Goal: Task Accomplishment & Management: Use online tool/utility

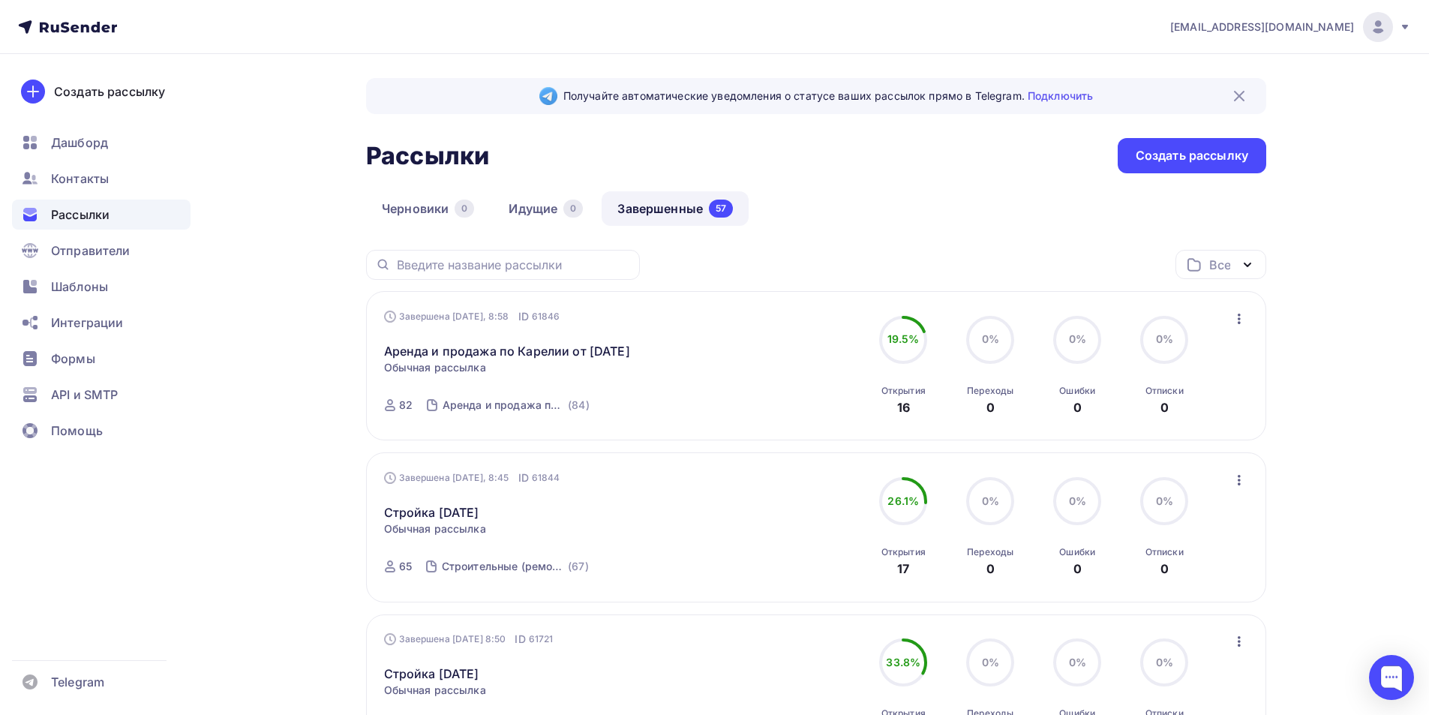
click at [1240, 321] on icon "button" at bounding box center [1239, 319] width 18 height 18
click at [1166, 419] on div "Копировать в новую" at bounding box center [1170, 418] width 154 height 18
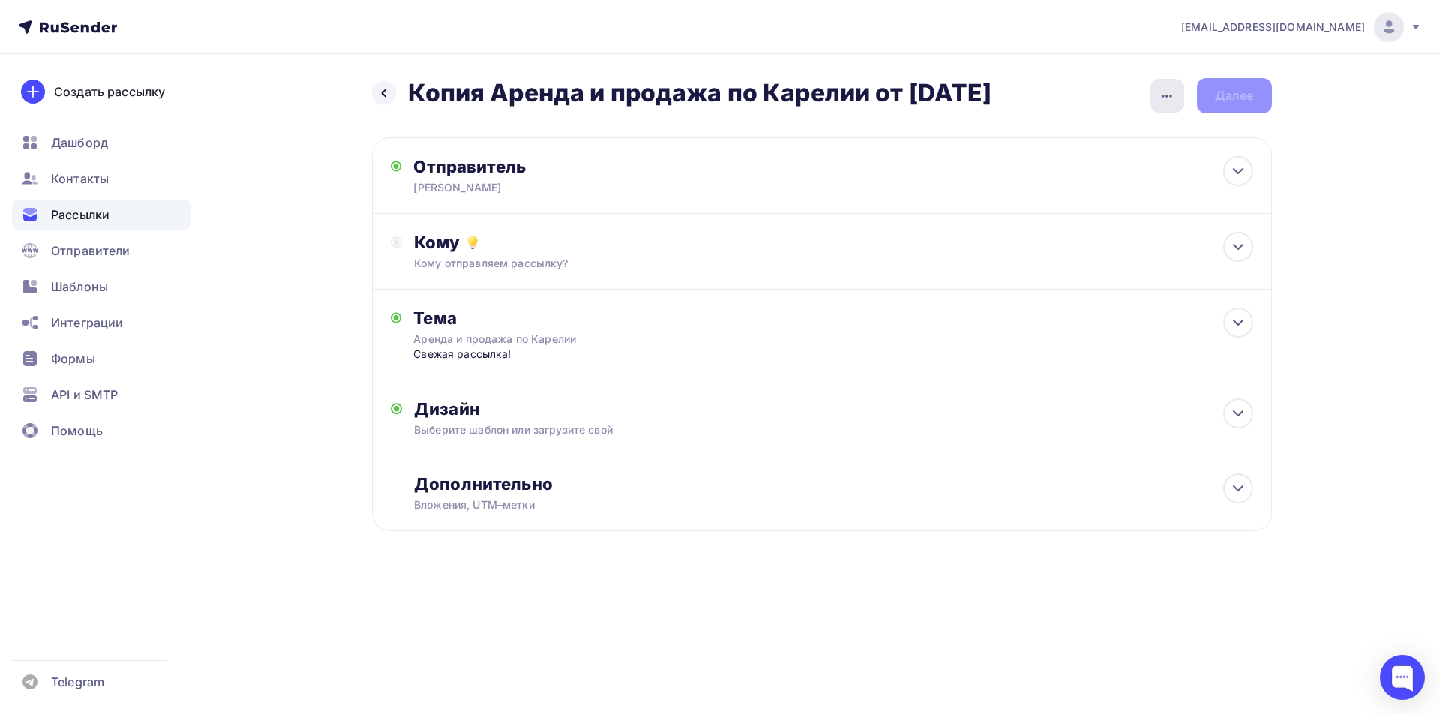
click at [1153, 97] on div "button" at bounding box center [1167, 96] width 34 height 34
click at [1092, 173] on div "Переименовать рассылку" at bounding box center [1088, 172] width 186 height 18
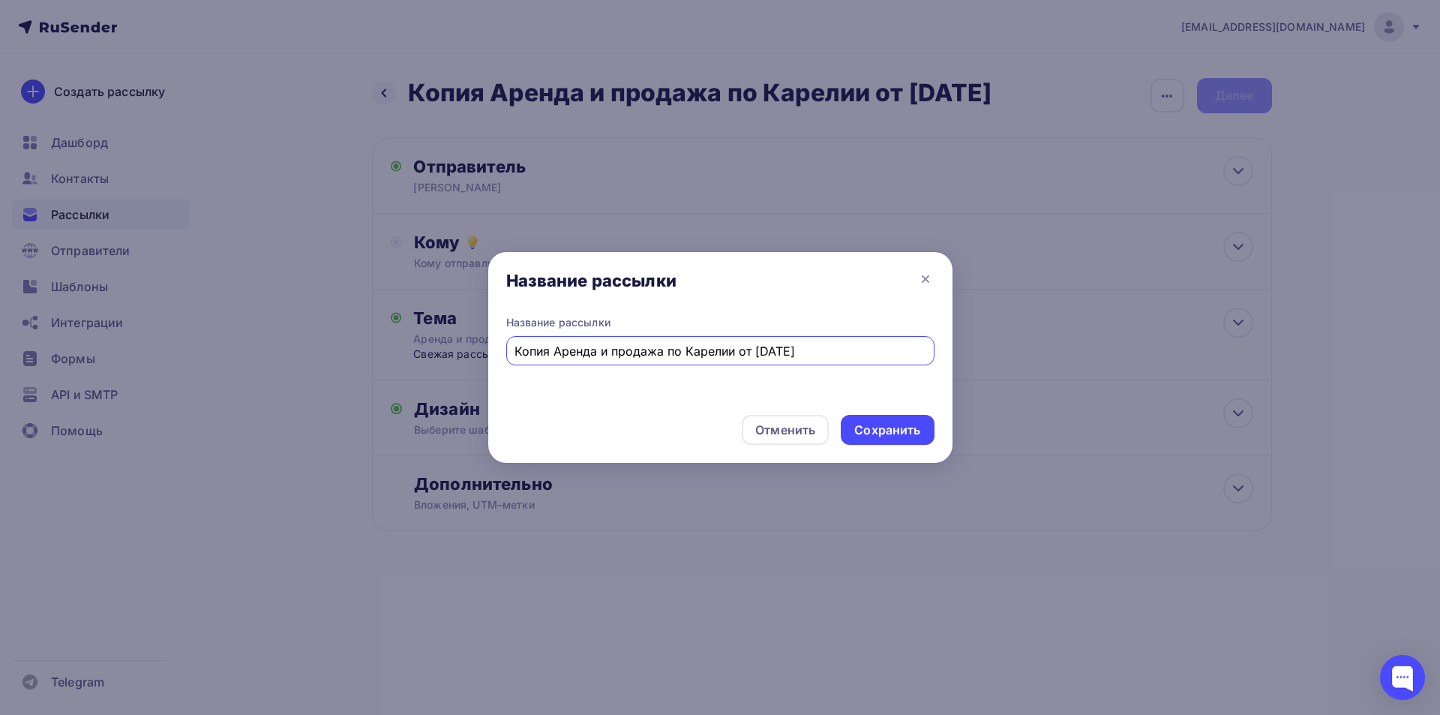
drag, startPoint x: 555, startPoint y: 351, endPoint x: 439, endPoint y: 347, distance: 115.5
click at [439, 347] on div "Название рассылки Название рассылки Копия Аренда и продажа по Карелии от [DATE]…" at bounding box center [720, 357] width 1440 height 715
click at [721, 352] on input "Аренда и продажа по Карелии от [DATE]" at bounding box center [719, 351] width 411 height 18
type input "Аренда и продажа по Карелии от [DATE]"
click at [883, 425] on div "Сохранить" at bounding box center [887, 429] width 66 height 17
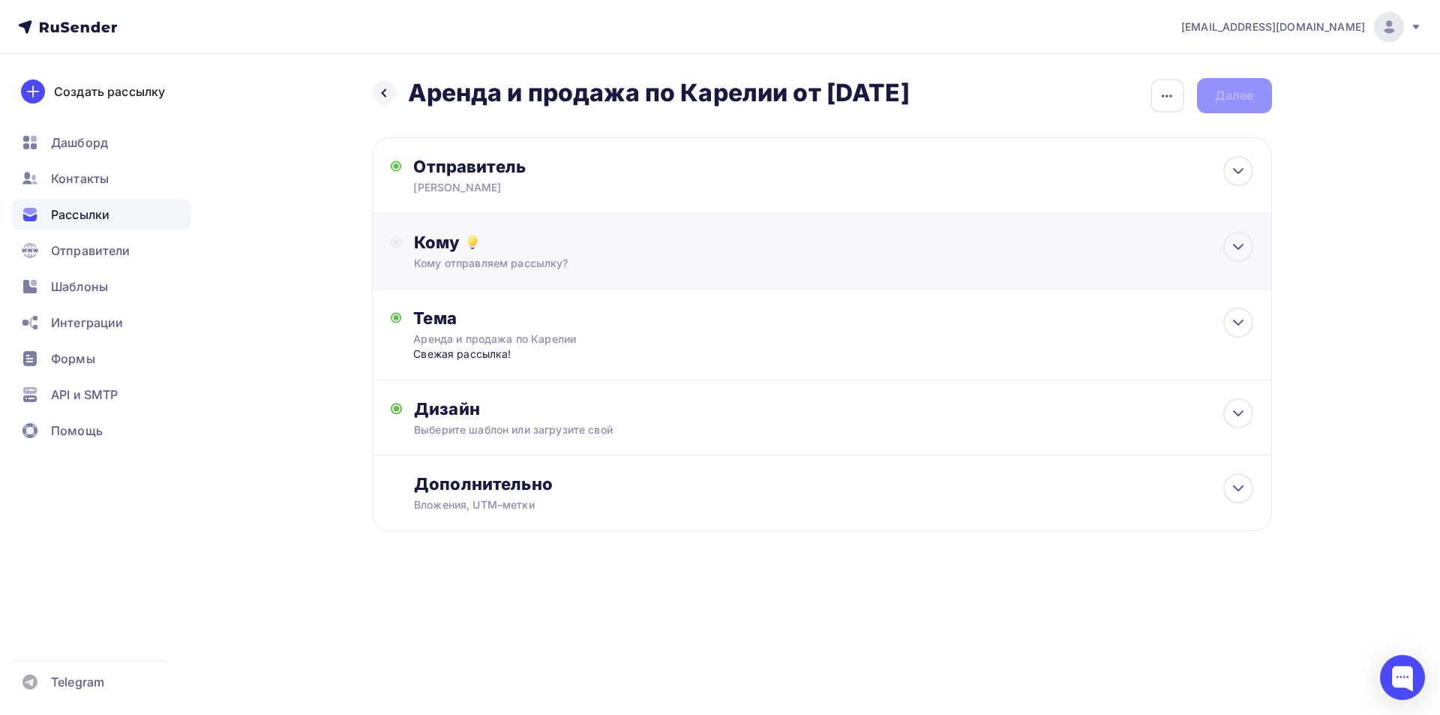
click at [820, 250] on div "Кому" at bounding box center [833, 242] width 838 height 21
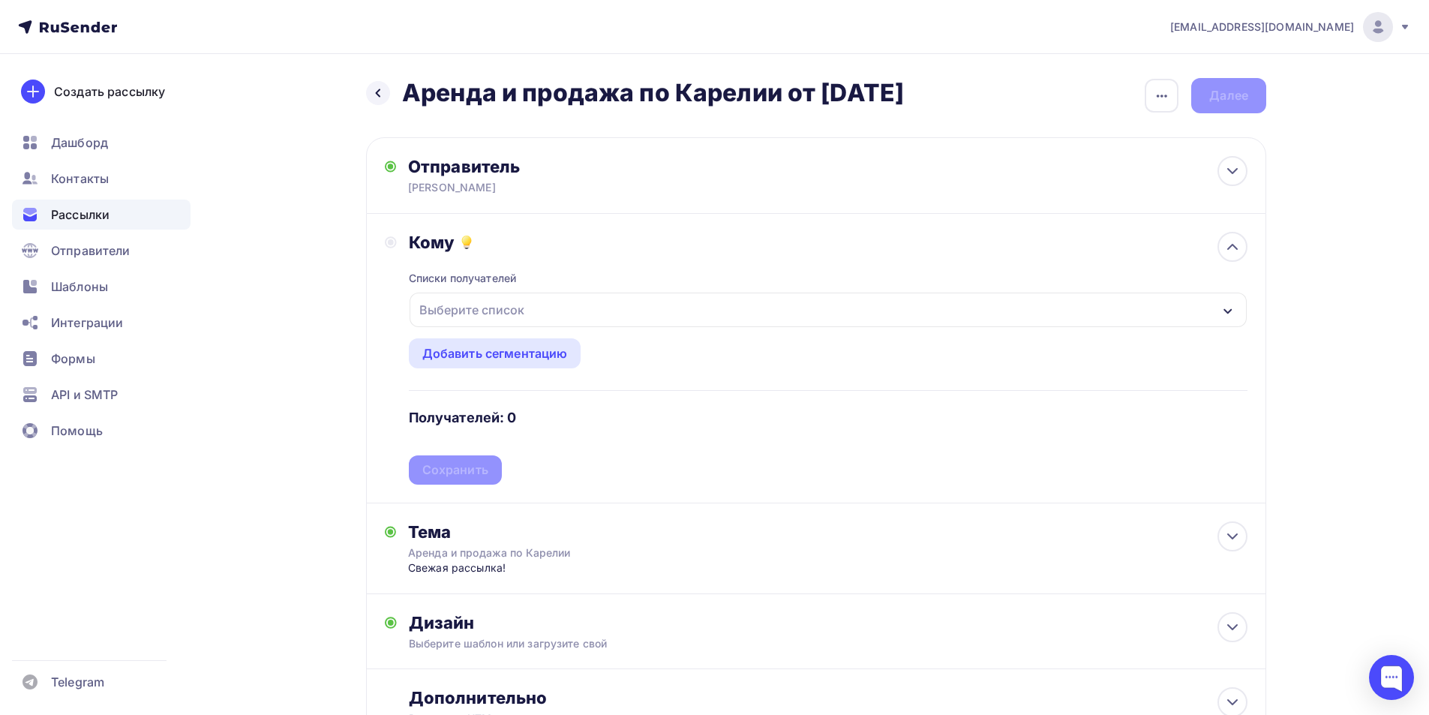
click at [700, 313] on div "Выберите список" at bounding box center [827, 309] width 837 height 34
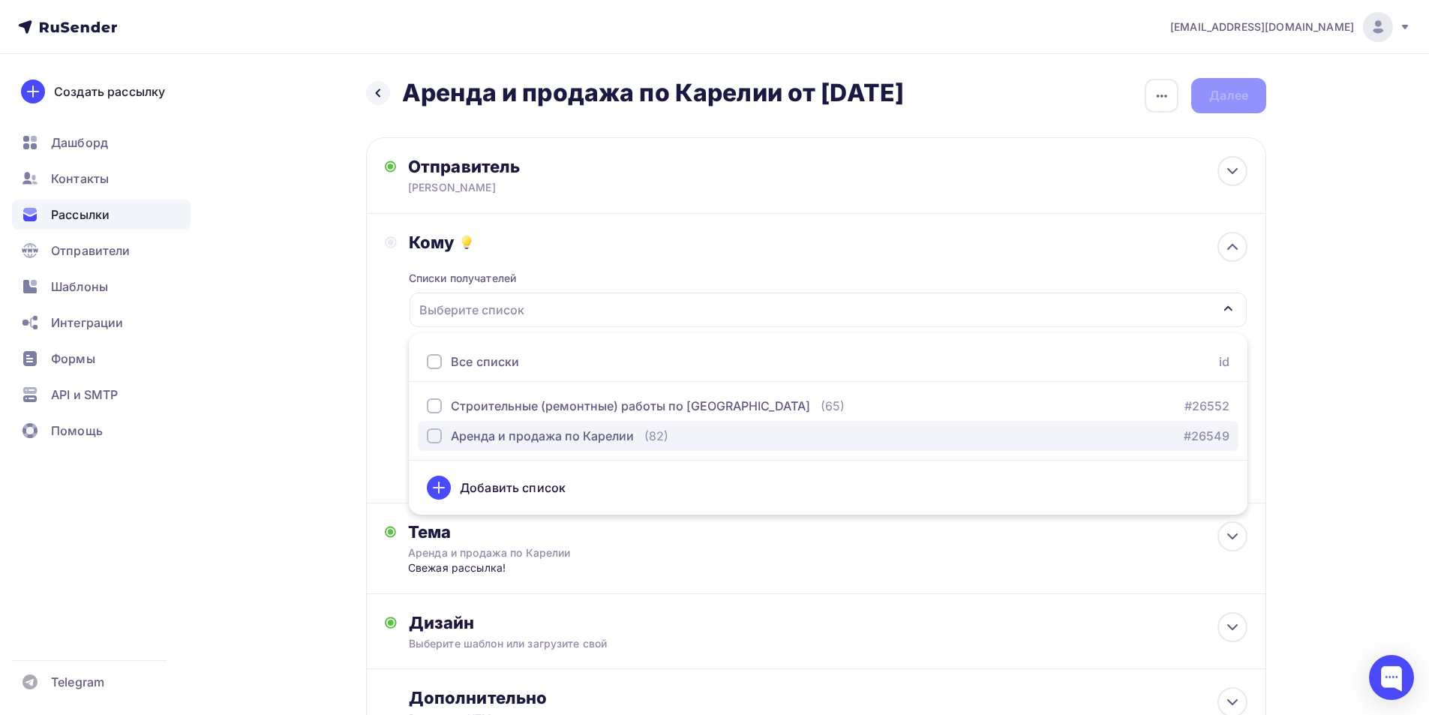
click at [597, 436] on div "Аренда и продажа по Карелии" at bounding box center [542, 436] width 183 height 18
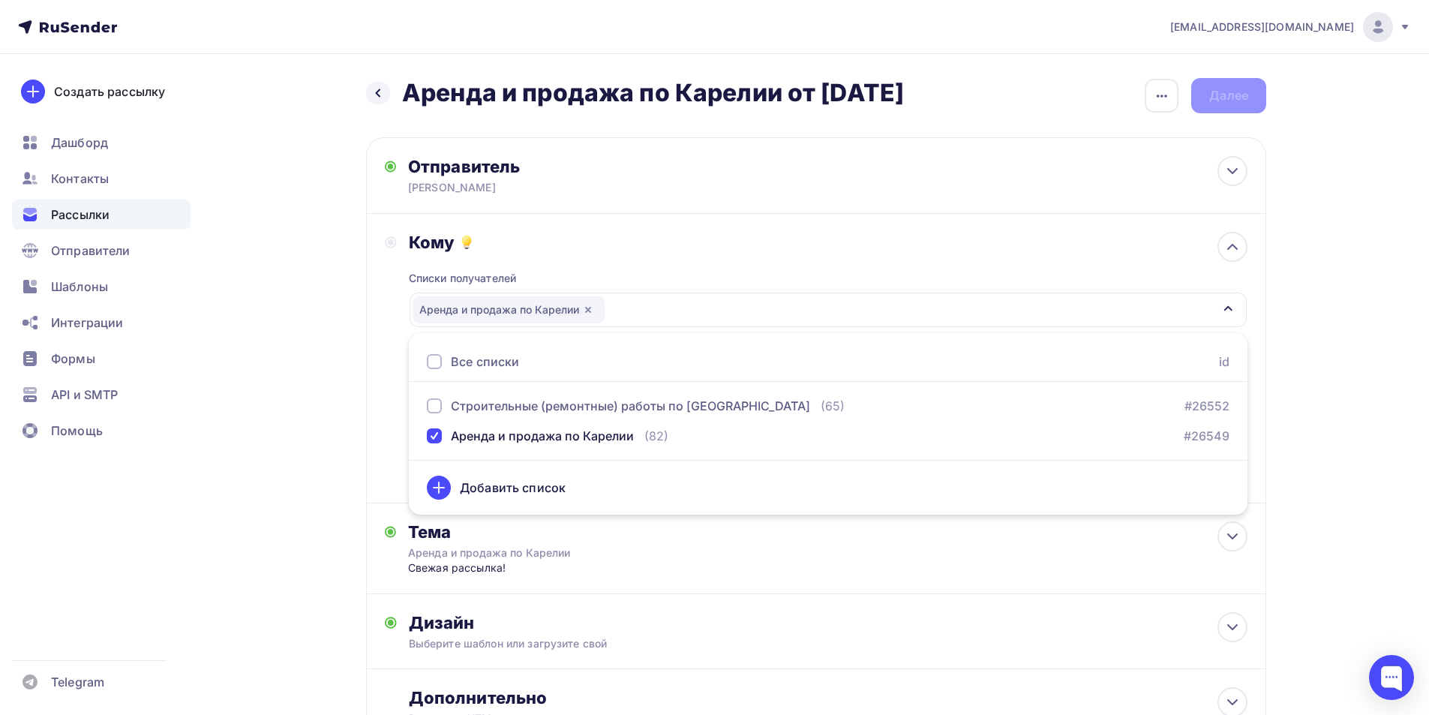
click at [379, 366] on div "Кому Списки получателей Аренда и продажа по Карелии Все списки id Строительные …" at bounding box center [816, 358] width 900 height 289
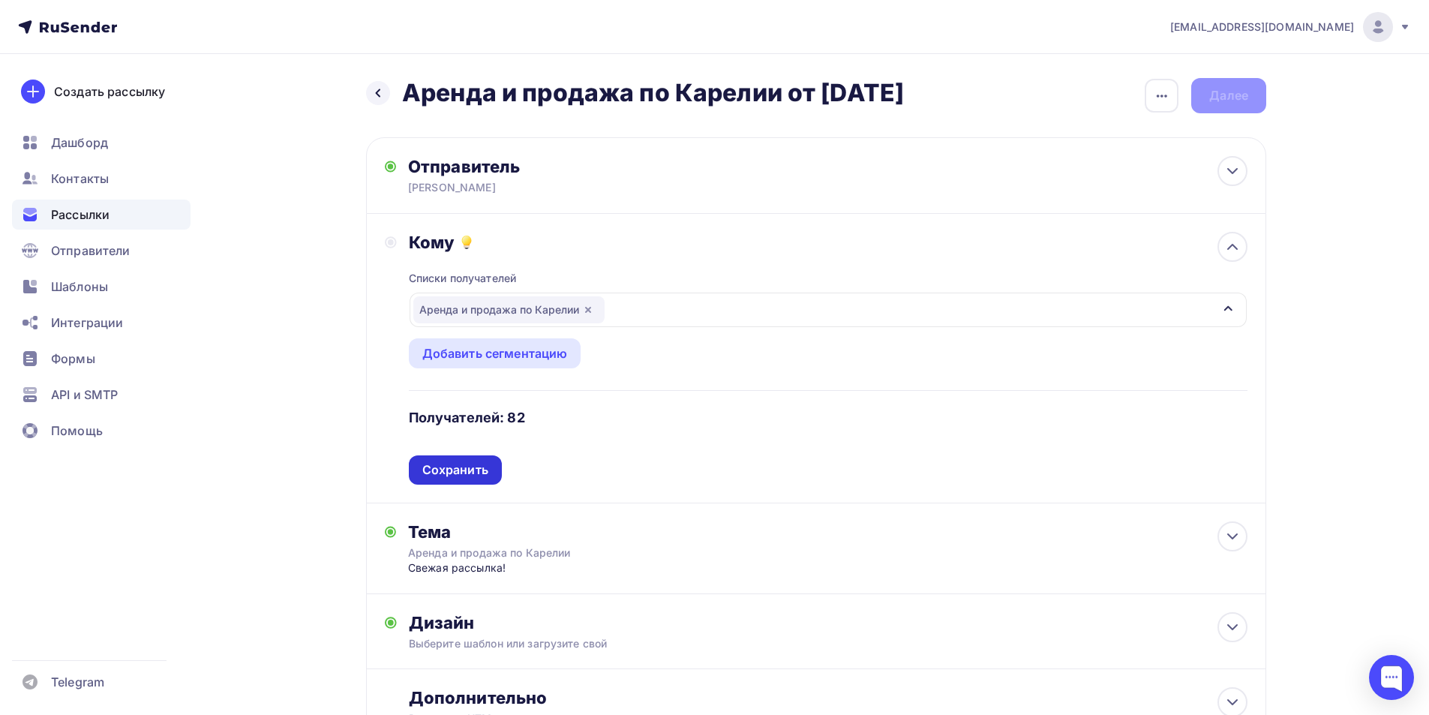
click at [466, 467] on div "Сохранить" at bounding box center [455, 469] width 66 height 17
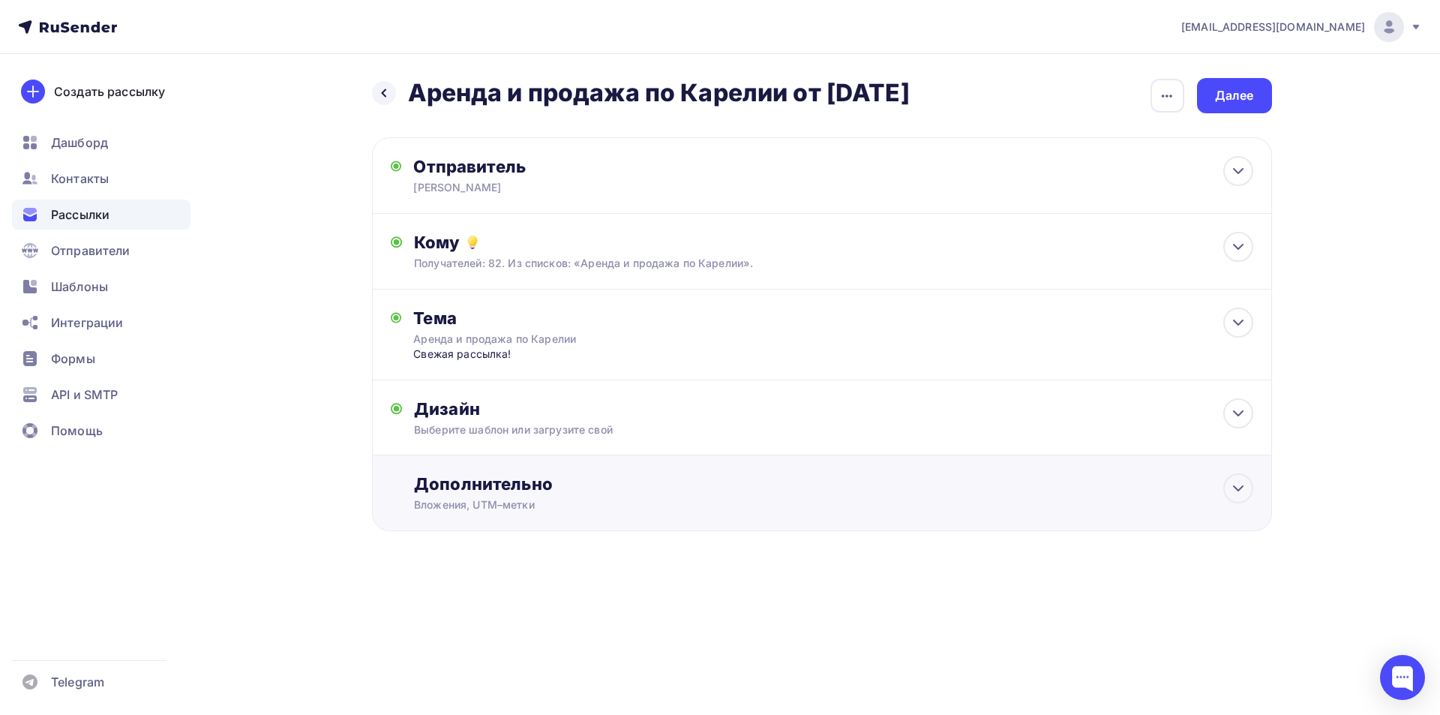
click at [535, 490] on div "Дополнительно" at bounding box center [833, 483] width 838 height 21
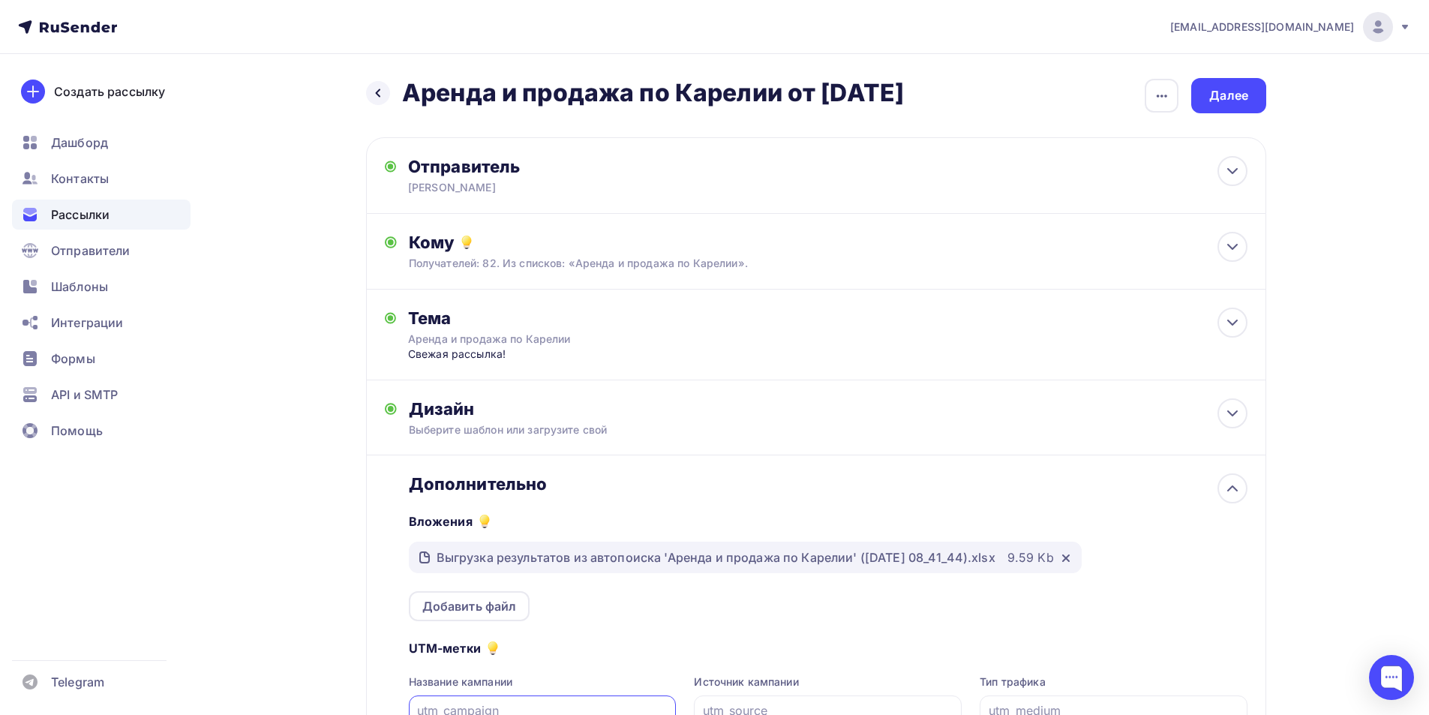
click at [1081, 559] on div "Выгрузка результатов из автопоиска 'Аренда и продажа по Карелии' ([DATE] 08_41_…" at bounding box center [745, 556] width 673 height 31
click at [1069, 558] on icon at bounding box center [1066, 558] width 6 height 6
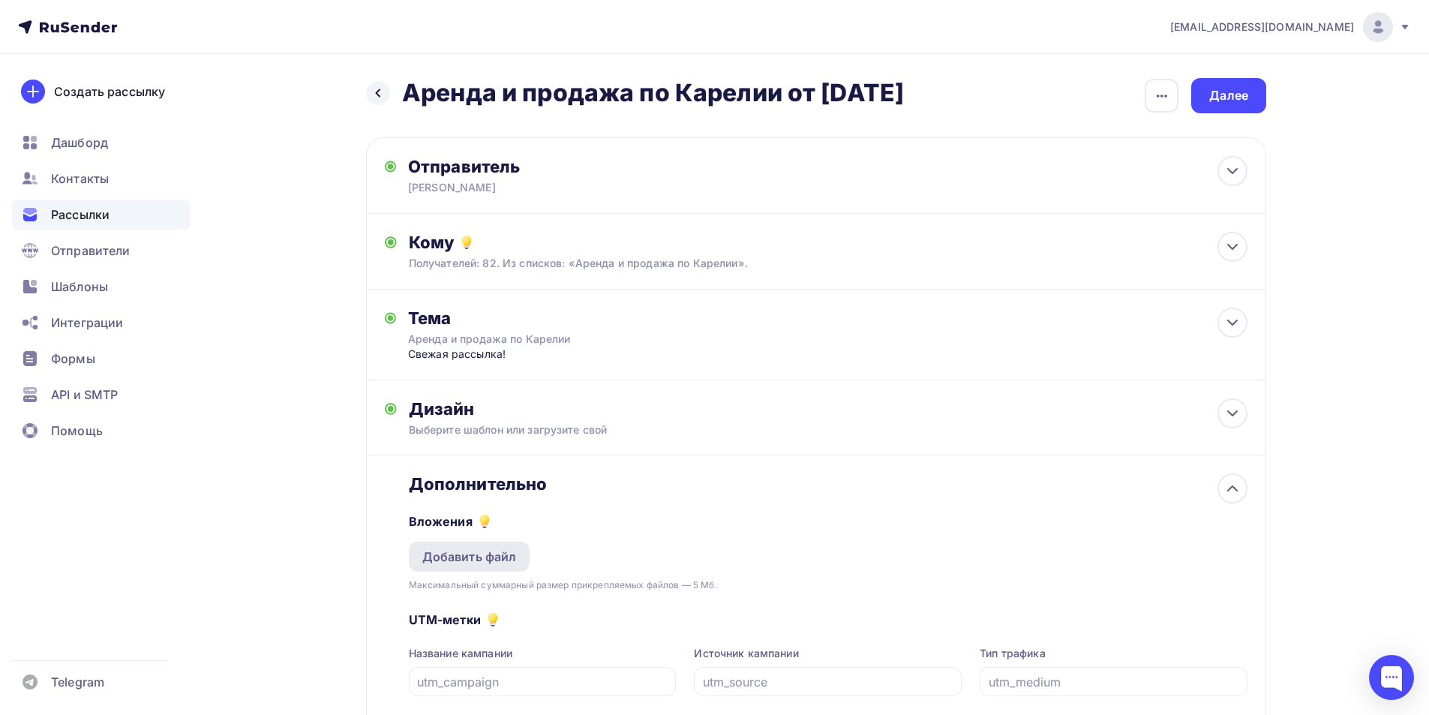
click at [481, 558] on div "Добавить файл" at bounding box center [469, 556] width 94 height 18
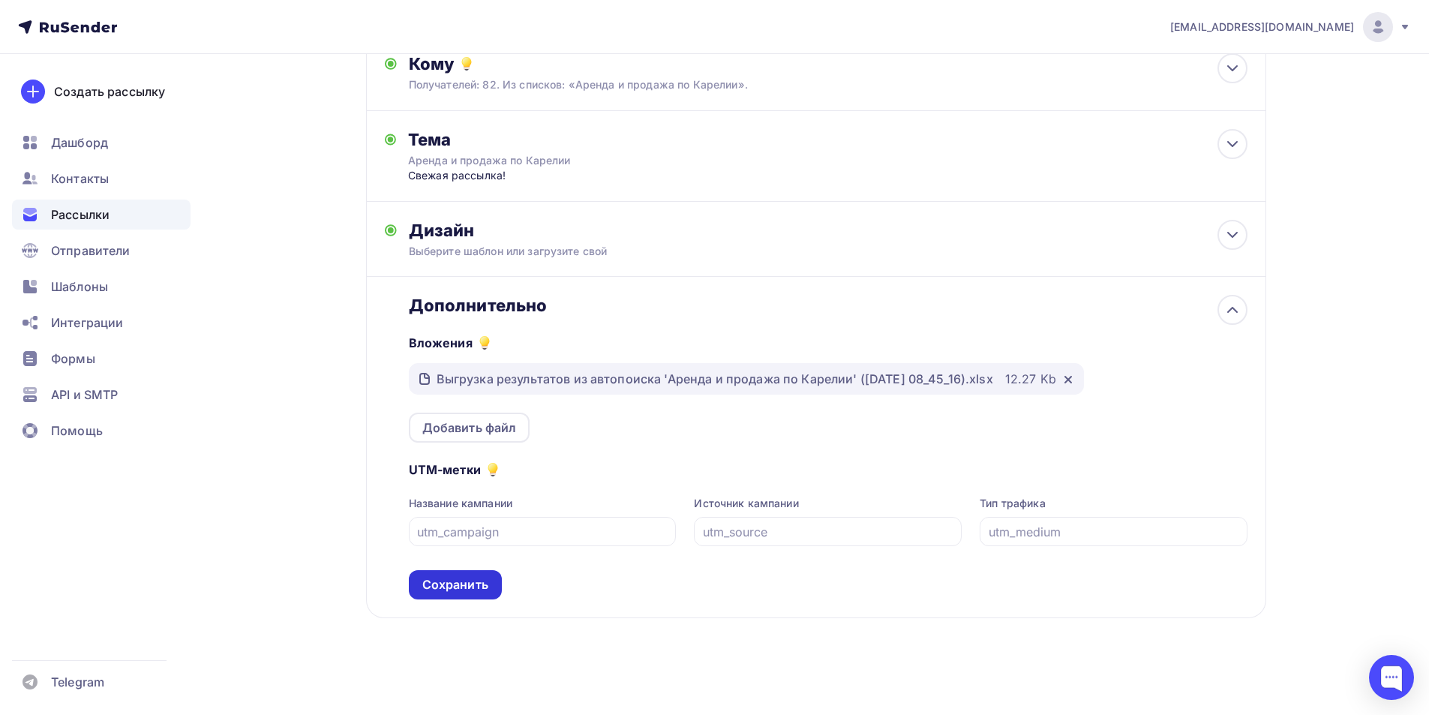
click at [487, 572] on div "Сохранить" at bounding box center [455, 584] width 93 height 29
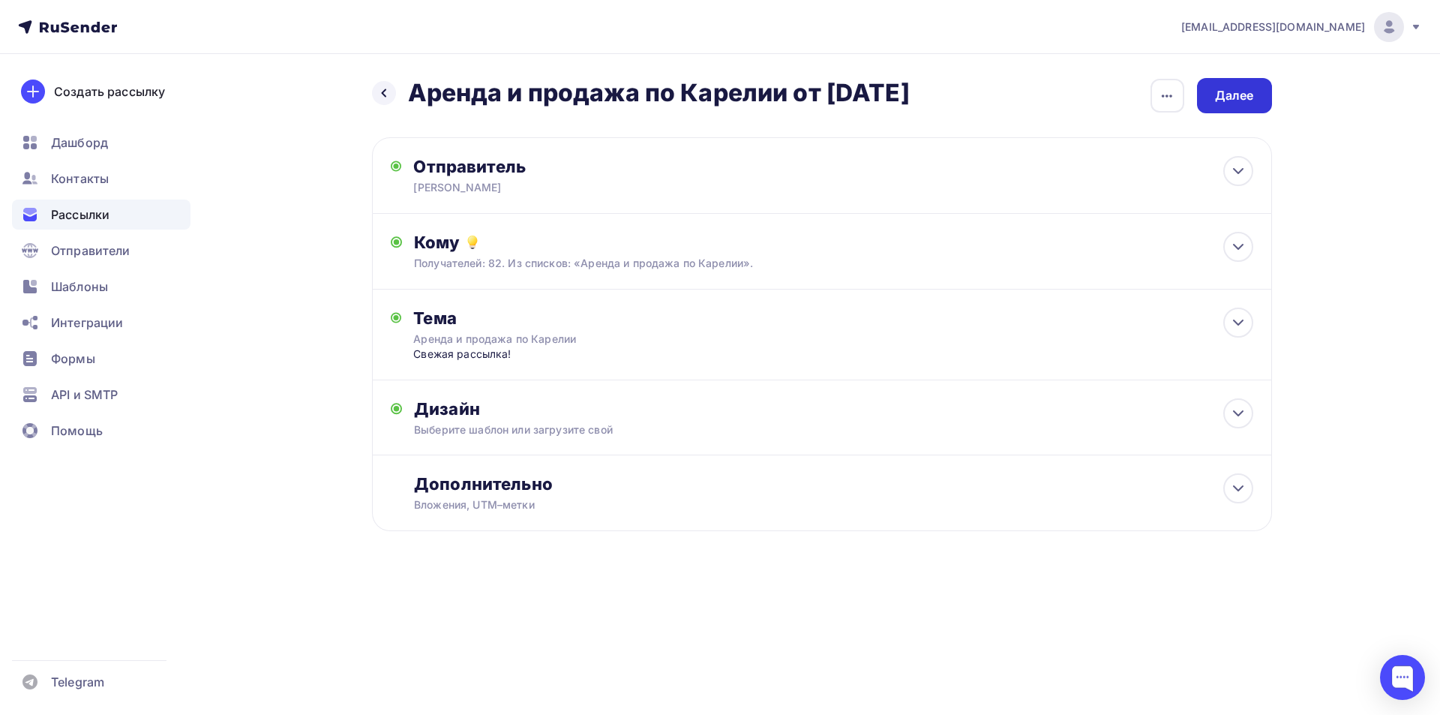
click at [1231, 93] on div "Далее" at bounding box center [1234, 95] width 39 height 17
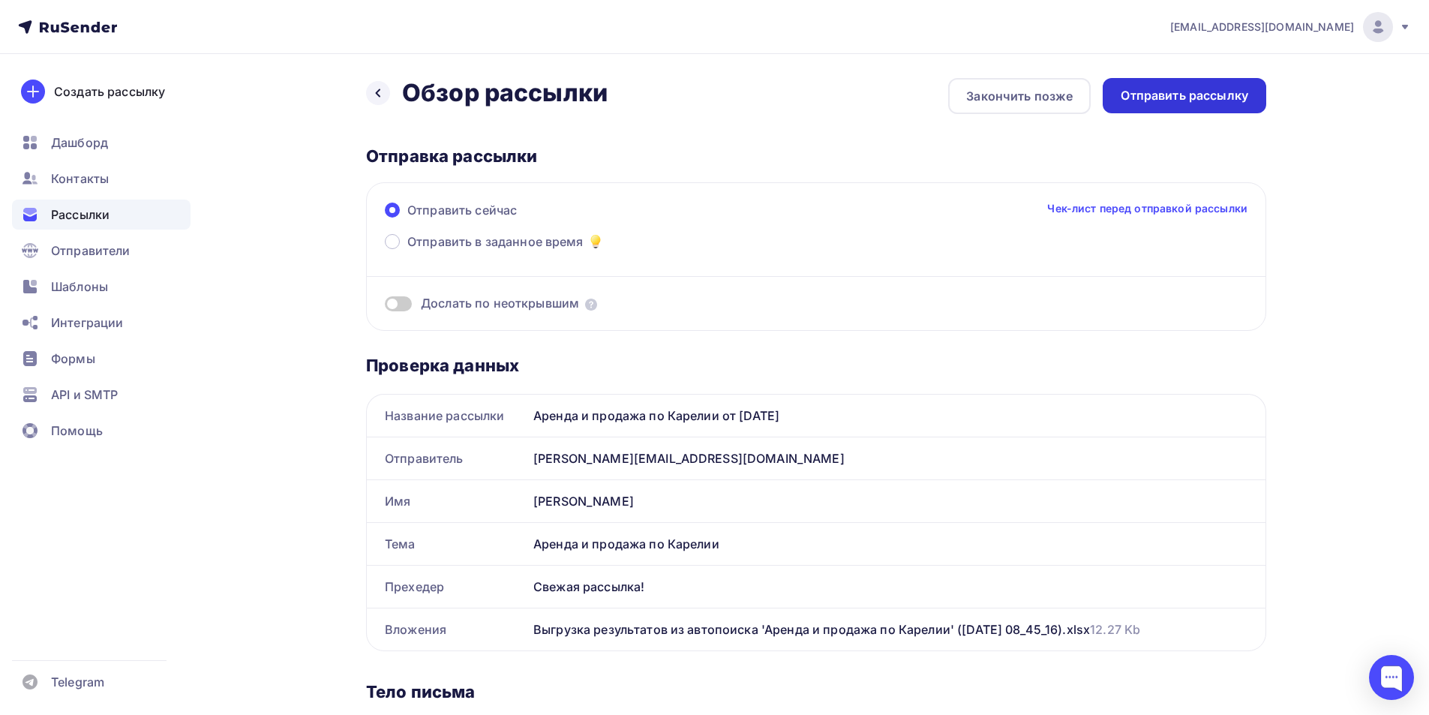
click at [1241, 83] on div "Отправить рассылку" at bounding box center [1183, 95] width 163 height 35
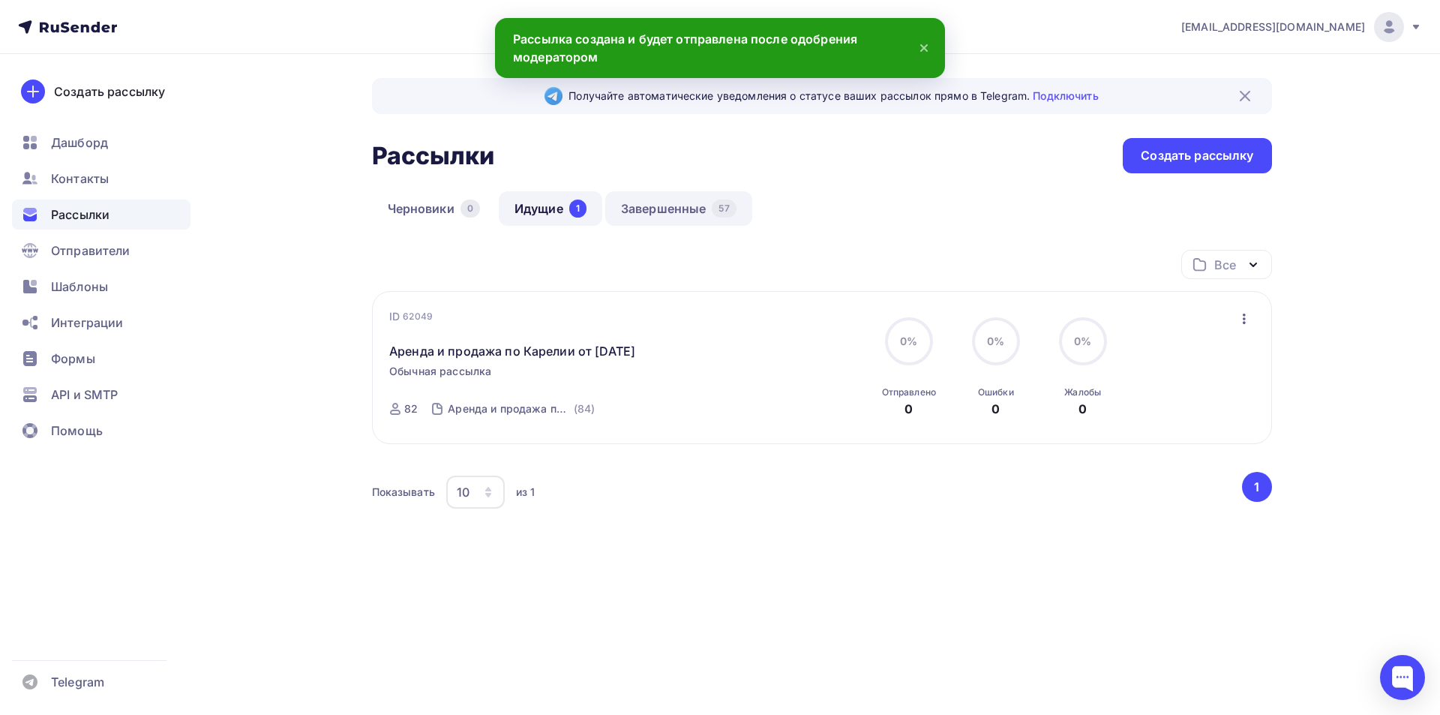
click at [670, 214] on link "Завершенные 57" at bounding box center [678, 208] width 147 height 34
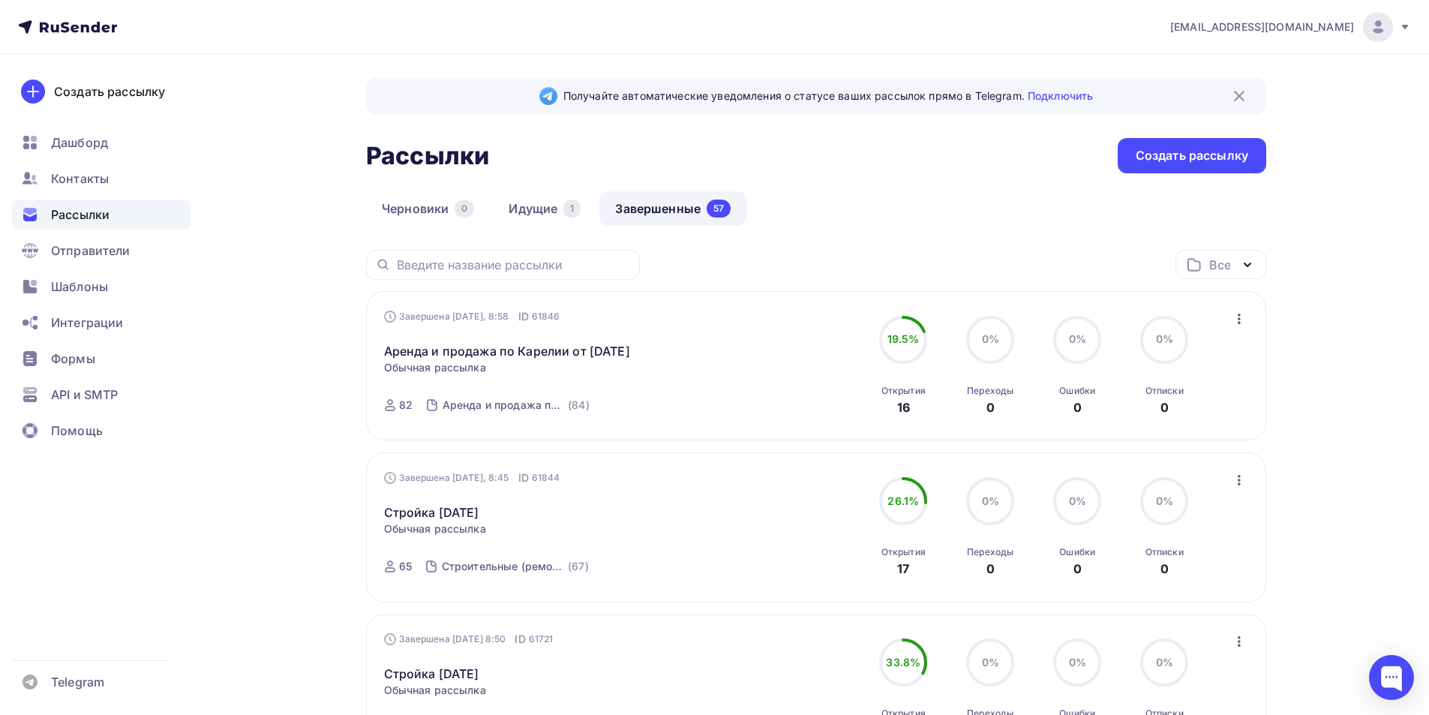
scroll to position [150, 0]
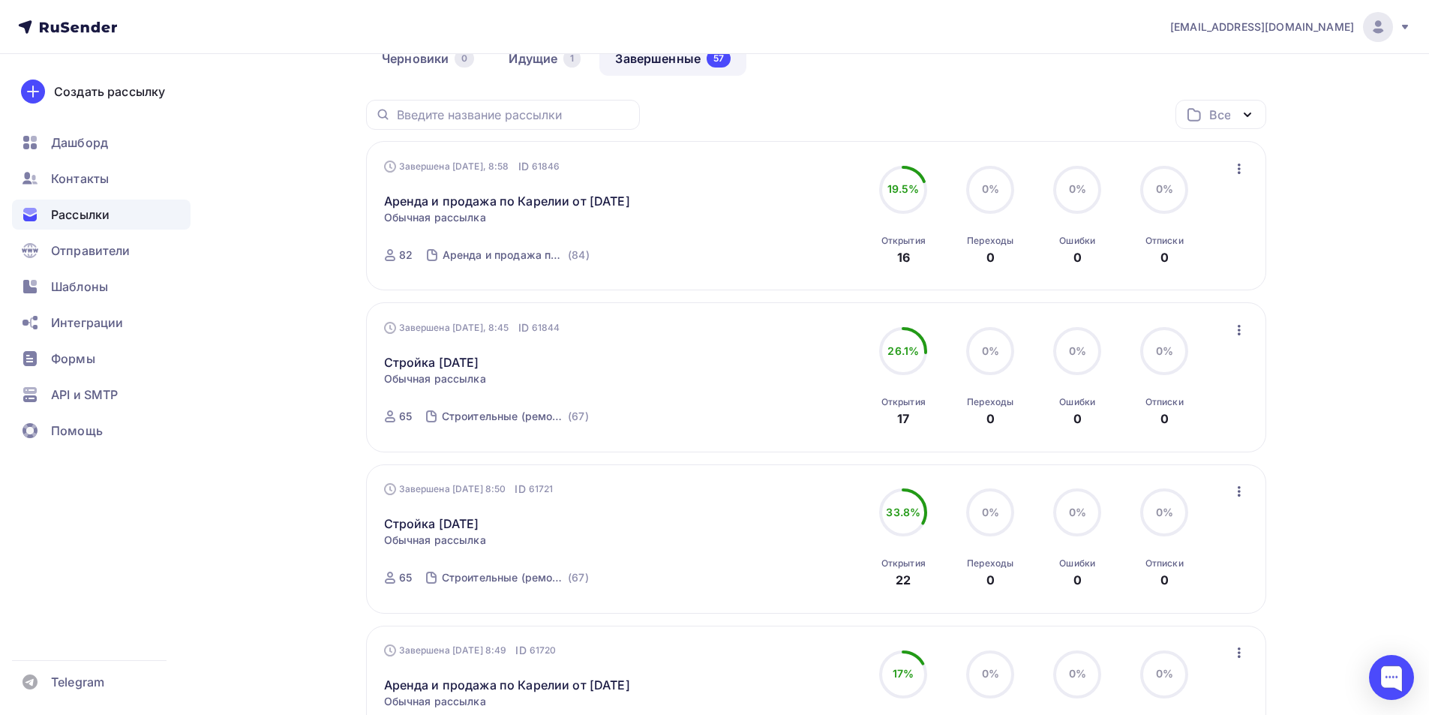
click at [1235, 339] on icon "button" at bounding box center [1239, 330] width 18 height 18
click at [1203, 438] on div "Копировать в новую" at bounding box center [1170, 429] width 154 height 18
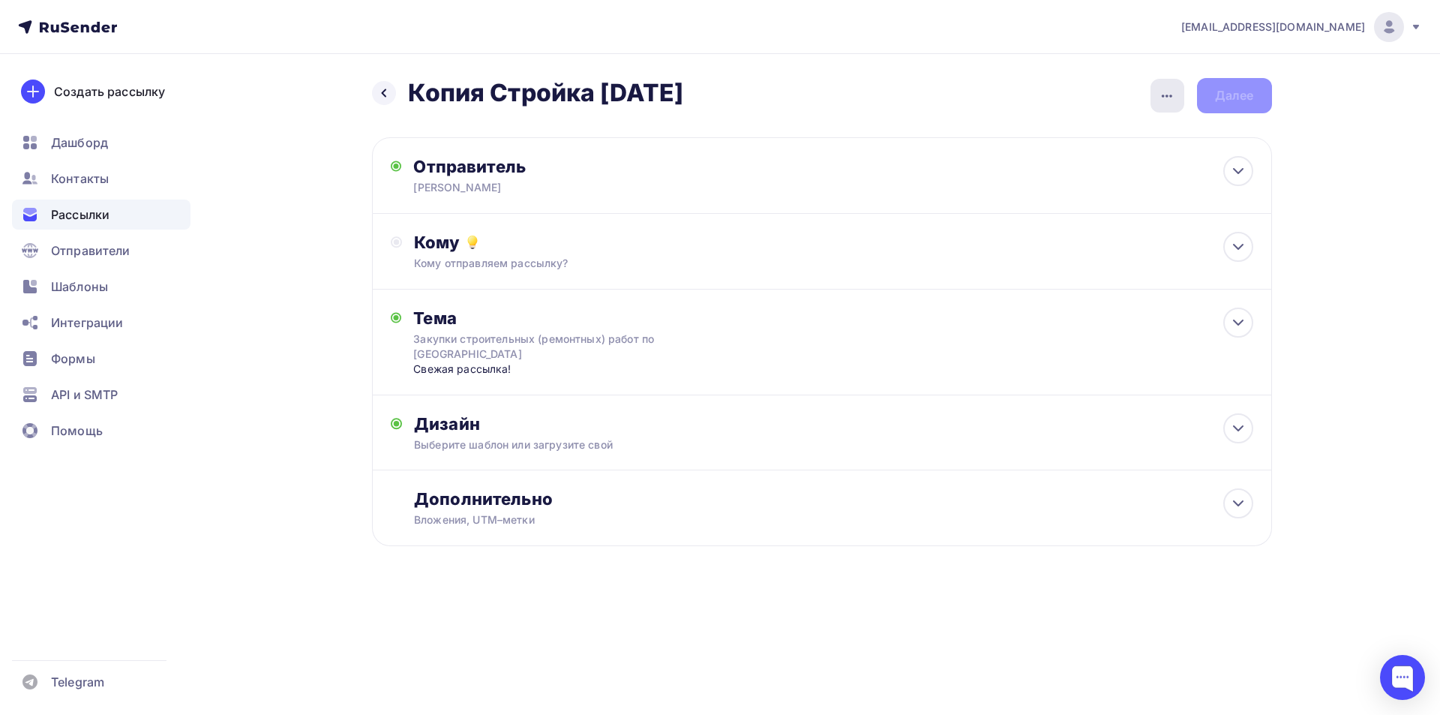
click at [1163, 92] on icon "button" at bounding box center [1167, 96] width 18 height 18
click at [1133, 175] on div "Переименовать рассылку" at bounding box center [1088, 172] width 186 height 18
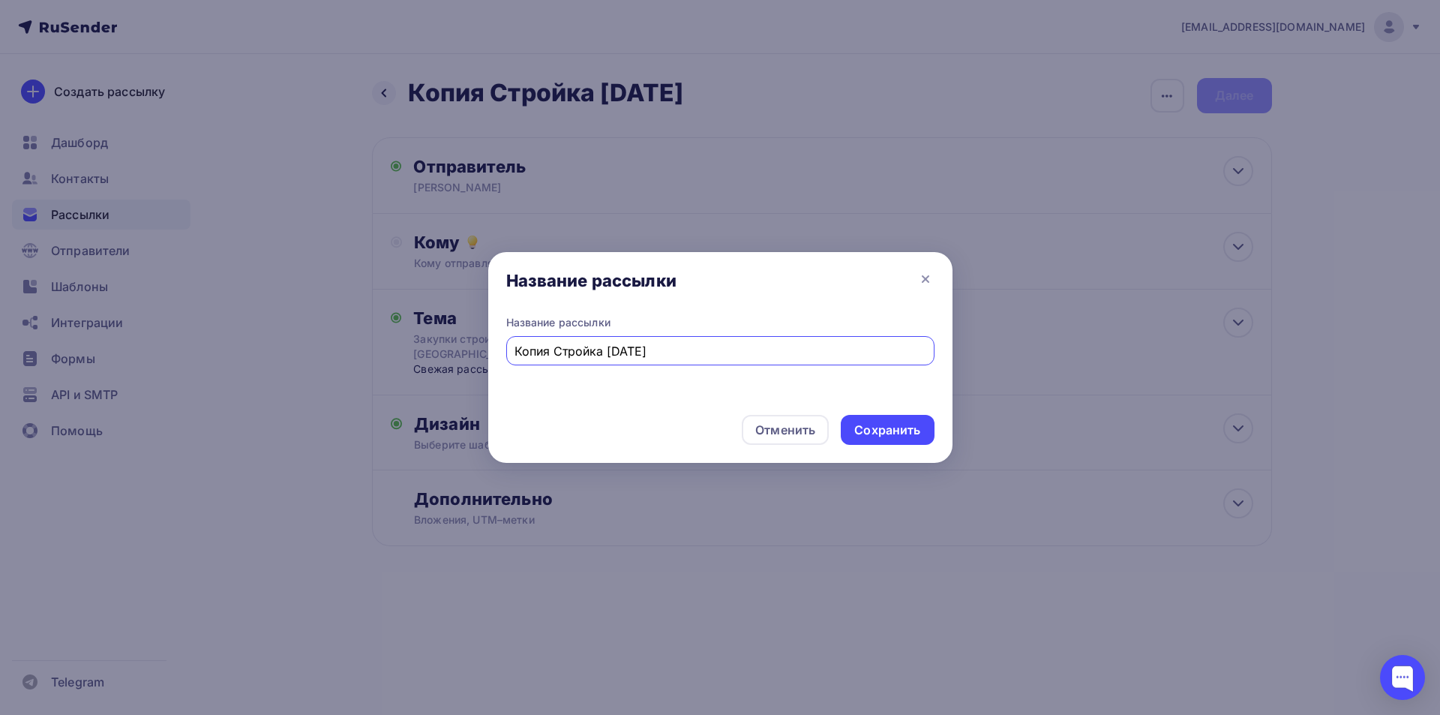
drag, startPoint x: 556, startPoint y: 351, endPoint x: 462, endPoint y: 355, distance: 93.8
click at [462, 355] on div "Название рассылки Название рассылки Копия Стройка [DATE] Отменить Сохранить" at bounding box center [720, 357] width 1440 height 715
click at [580, 347] on input "Стройка [DATE]" at bounding box center [719, 351] width 411 height 18
type input "Стройка [DATE]"
click at [876, 421] on div "Сохранить" at bounding box center [887, 429] width 66 height 17
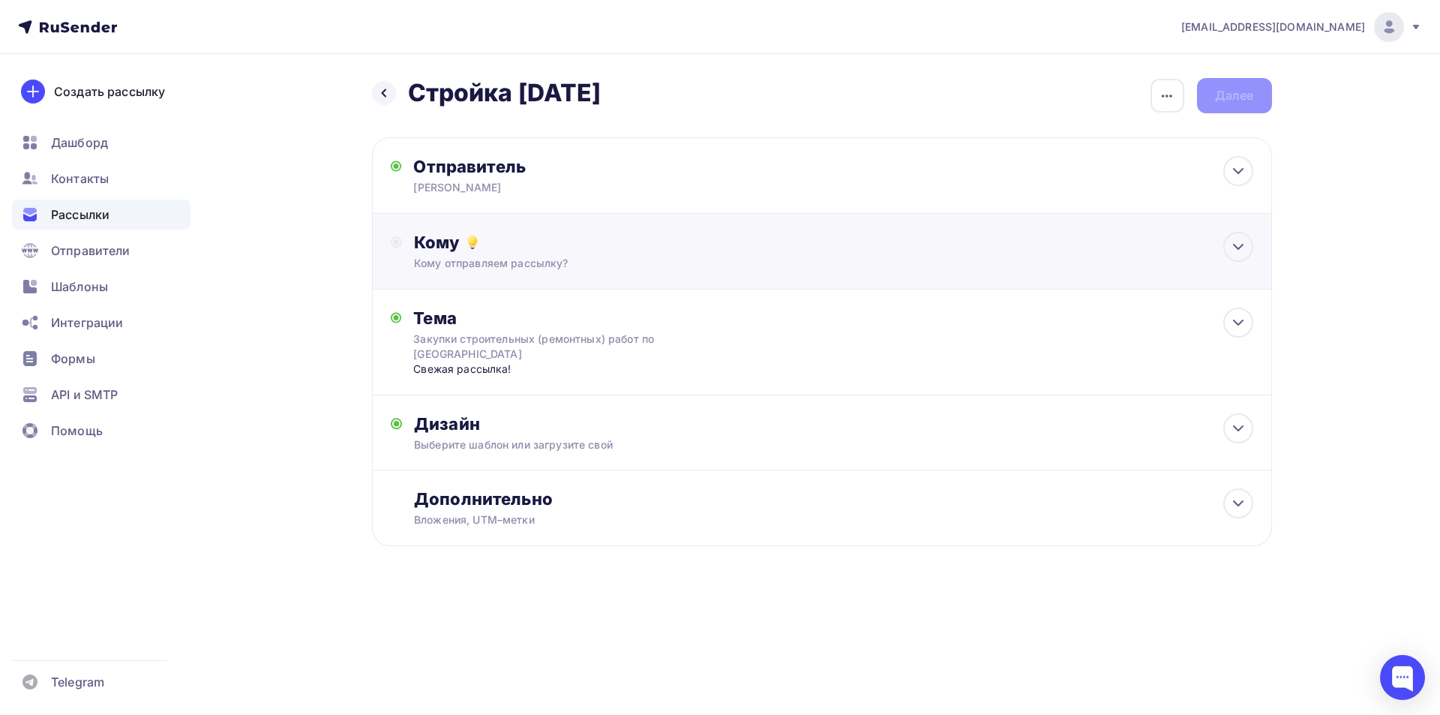
click at [668, 257] on div "Кому отправляем рассылку?" at bounding box center [791, 263] width 755 height 15
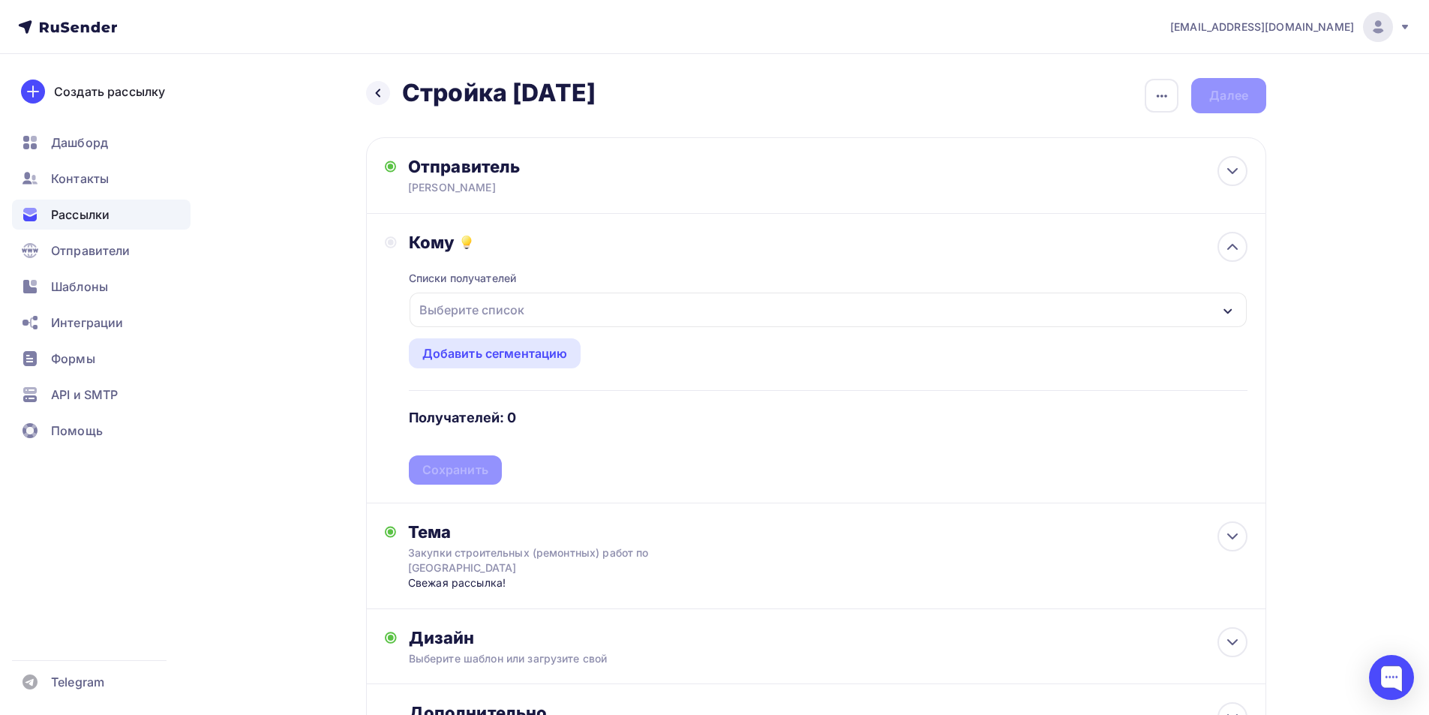
click at [659, 304] on div "Выберите список" at bounding box center [827, 309] width 837 height 34
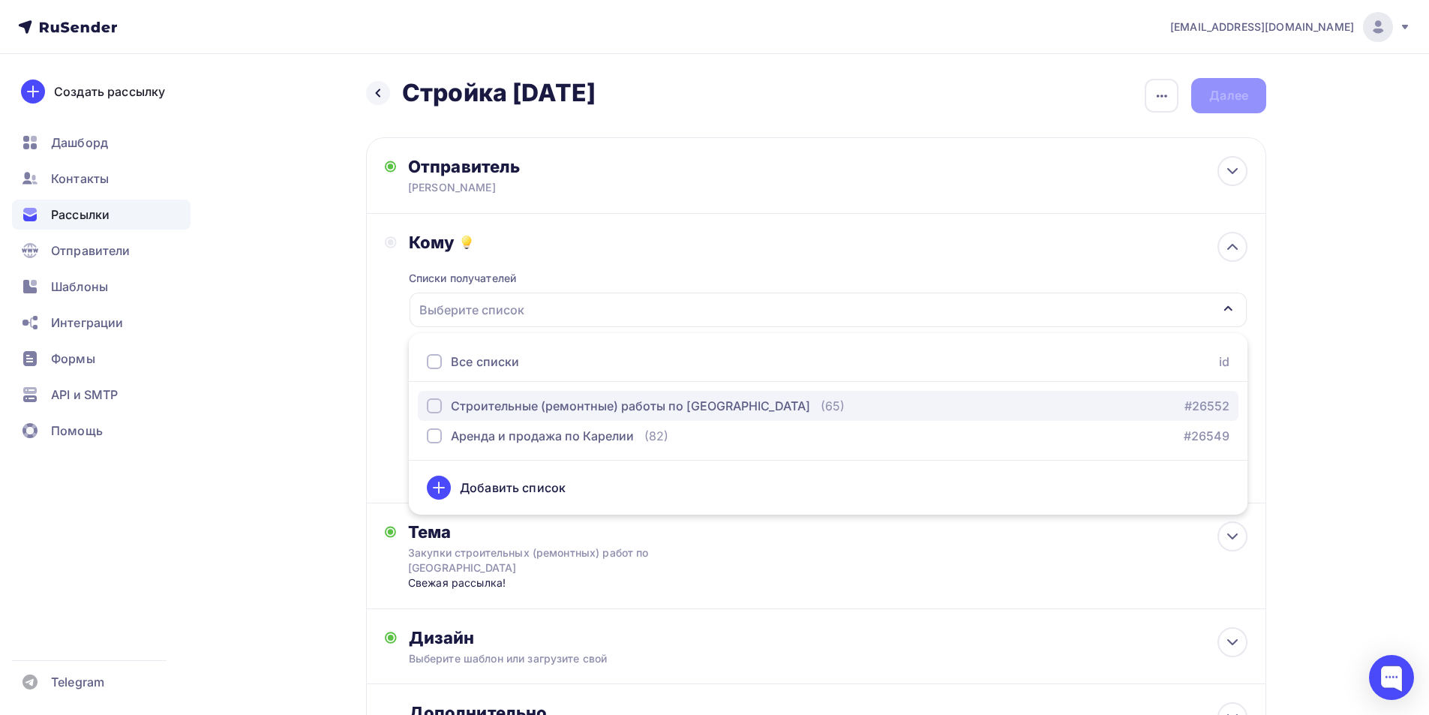
click at [623, 417] on button "Строительные (ремонтные) работы по [GEOGRAPHIC_DATA] (65) #26552" at bounding box center [828, 406] width 820 height 30
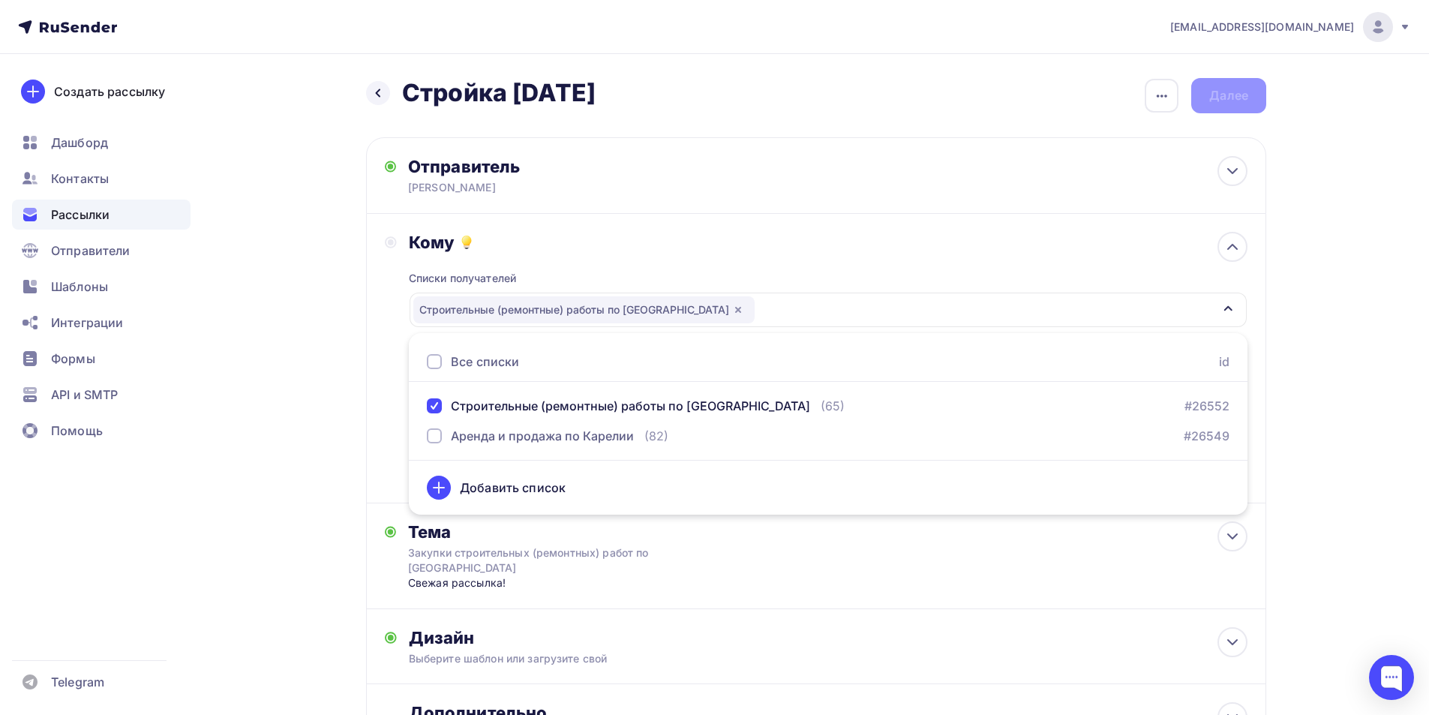
click at [391, 390] on div "Кому Списки получателей Строительные (ремонтные) работы по [GEOGRAPHIC_DATA] Вс…" at bounding box center [816, 358] width 862 height 253
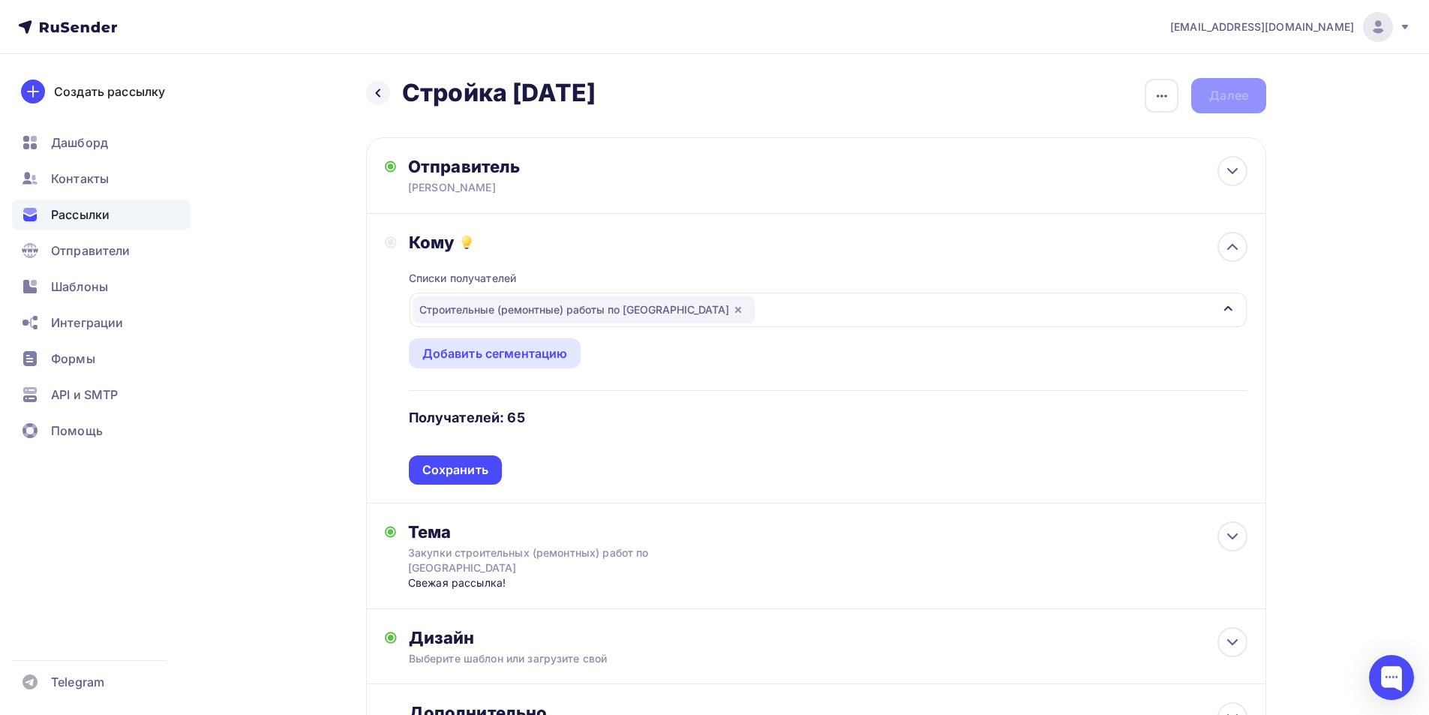
click at [439, 466] on div "Сохранить" at bounding box center [455, 469] width 66 height 17
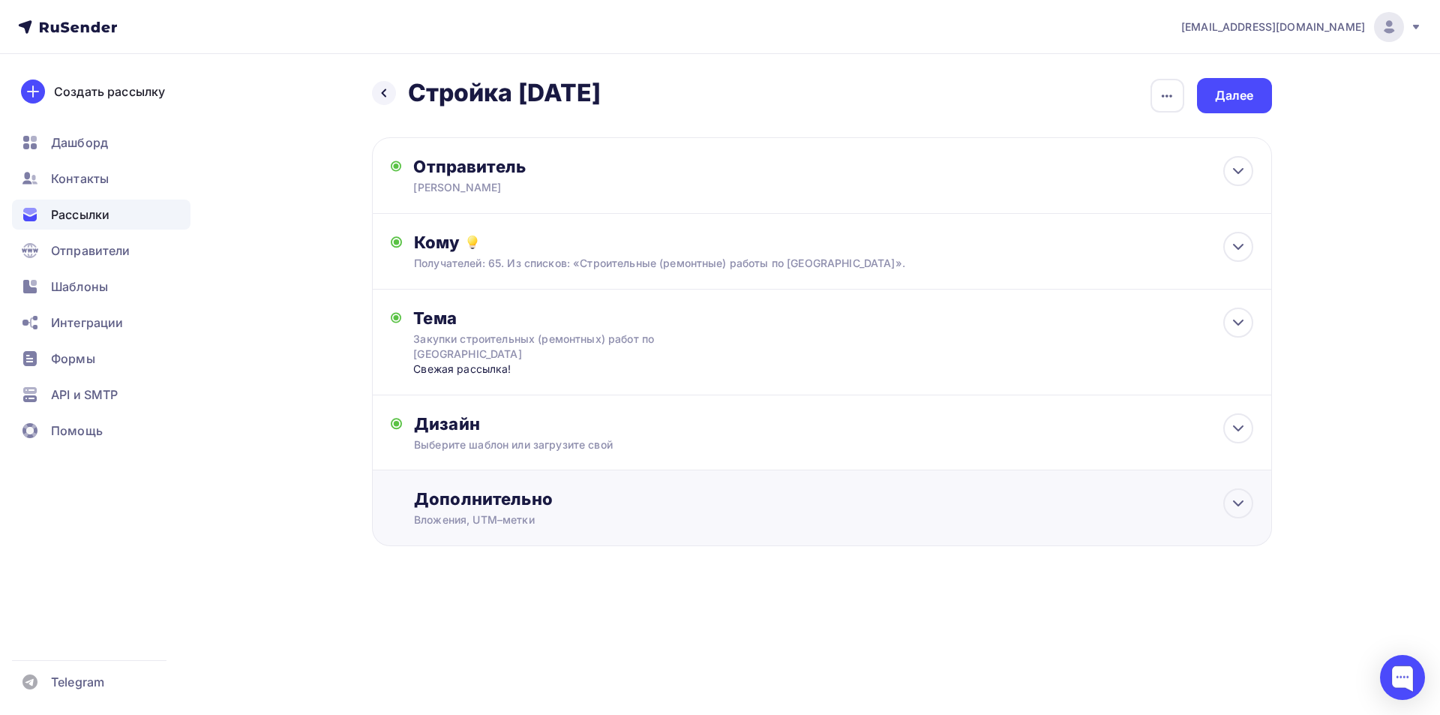
click at [489, 510] on div "Дополнительно Вложения, UTM–метки Вложения 1 Вся стройка.xlsx 23.55 Kb Добавить…" at bounding box center [833, 507] width 838 height 39
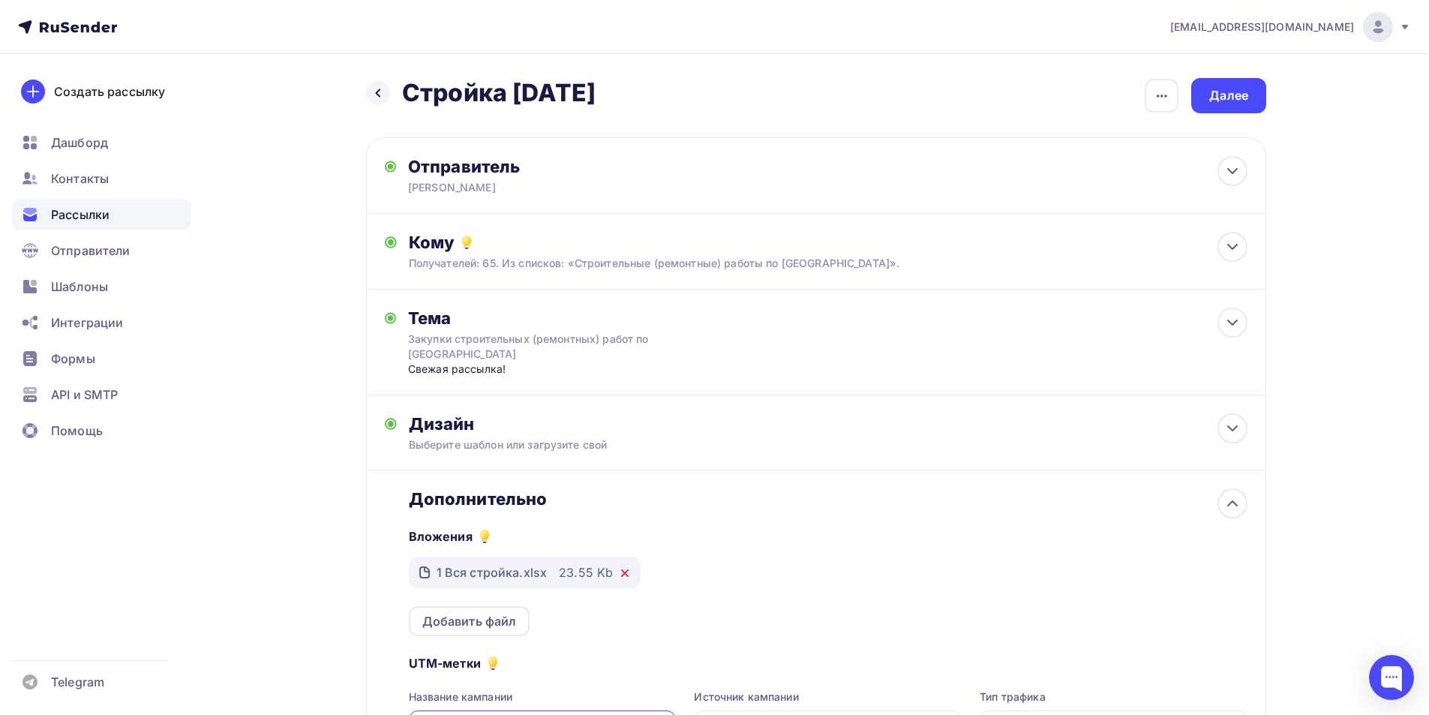
click at [621, 571] on icon at bounding box center [625, 573] width 12 height 12
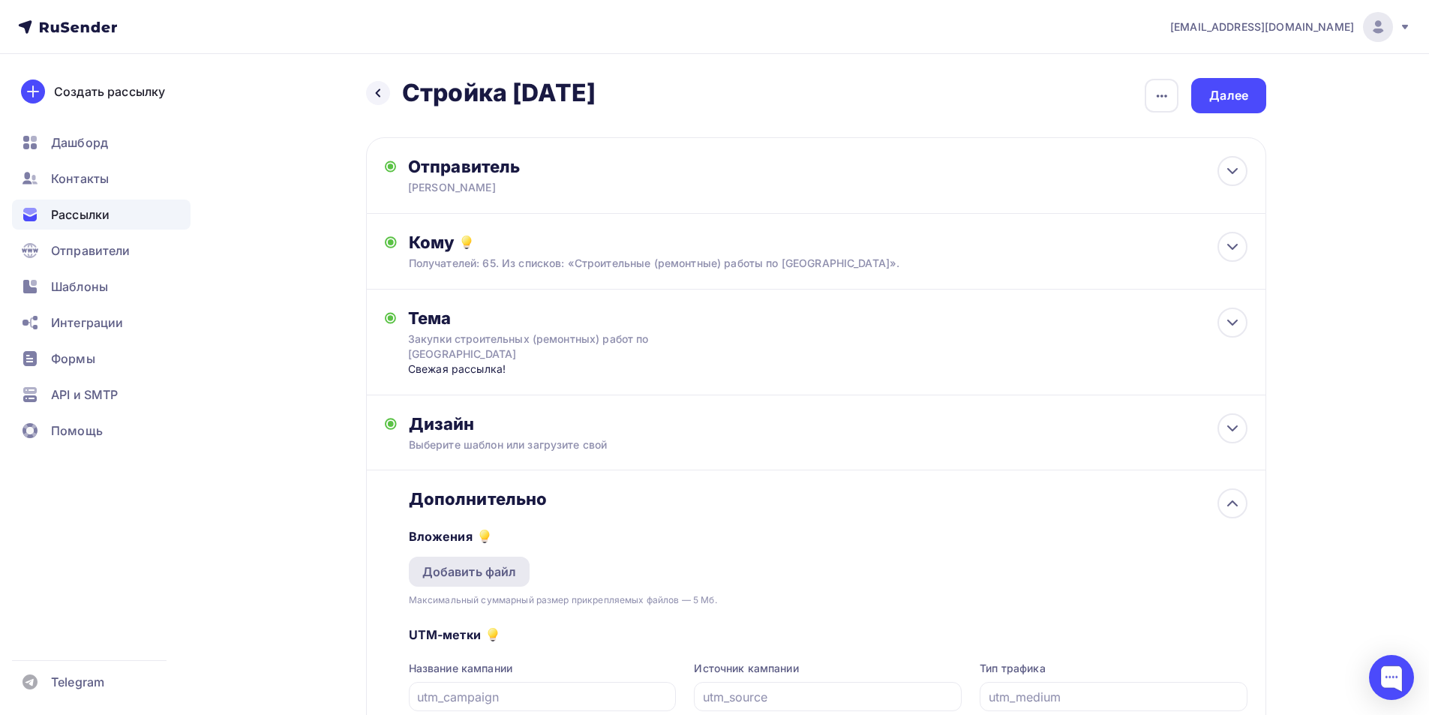
click at [510, 569] on div "Добавить файл" at bounding box center [469, 571] width 94 height 18
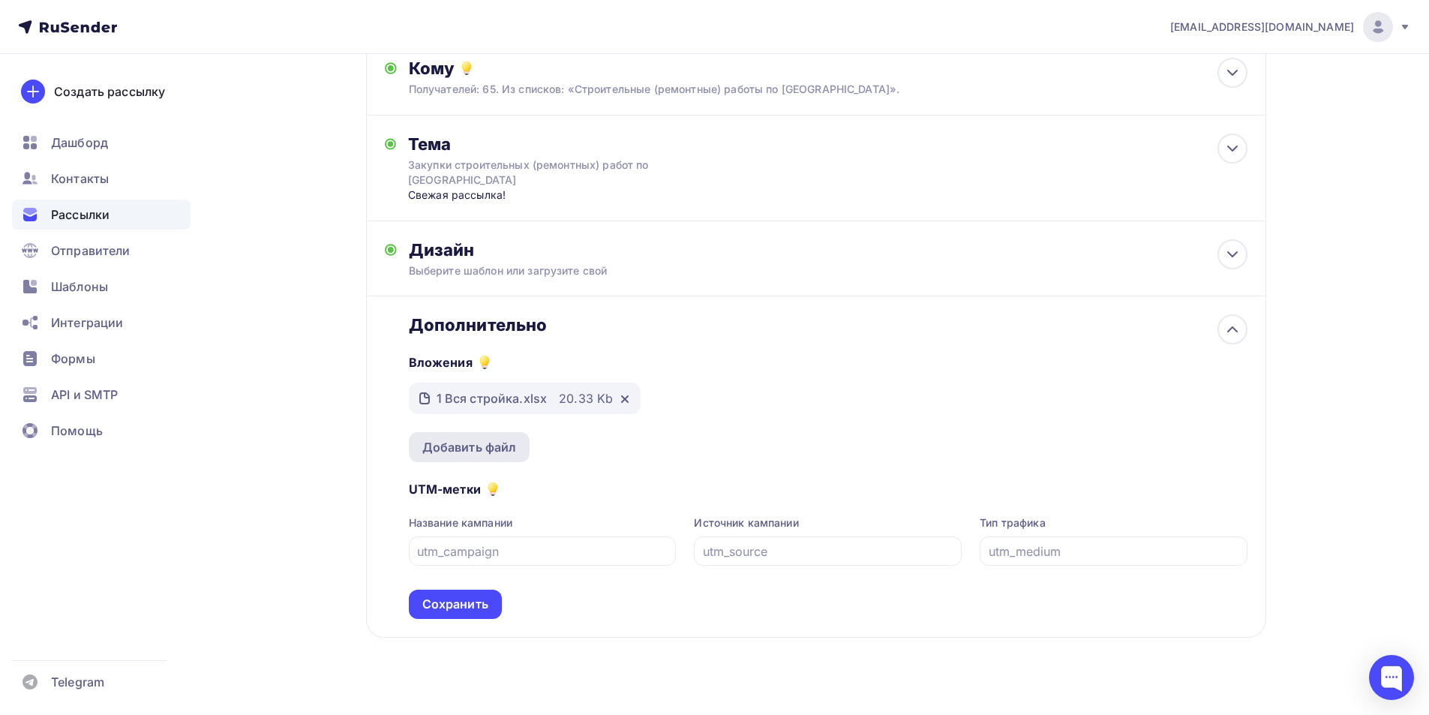
scroll to position [193, 0]
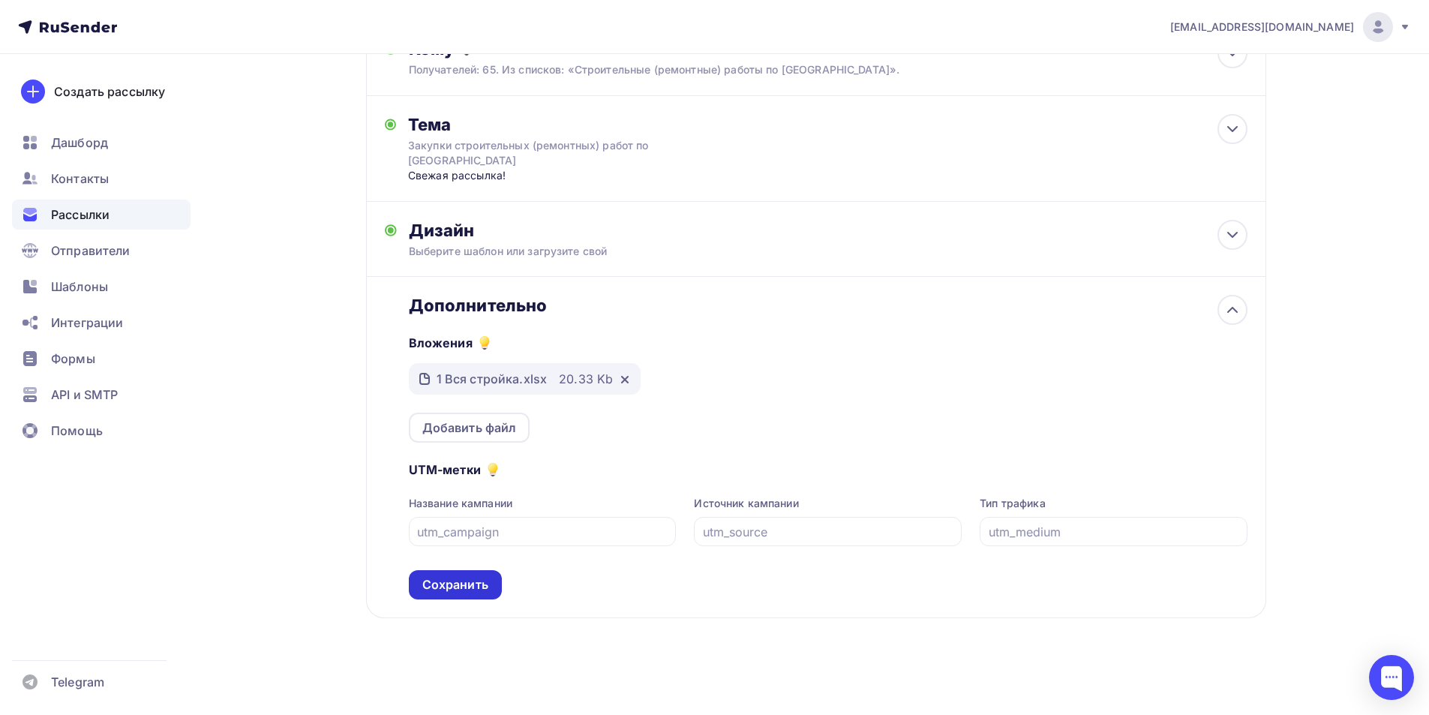
click at [450, 580] on div "Сохранить" at bounding box center [455, 584] width 66 height 17
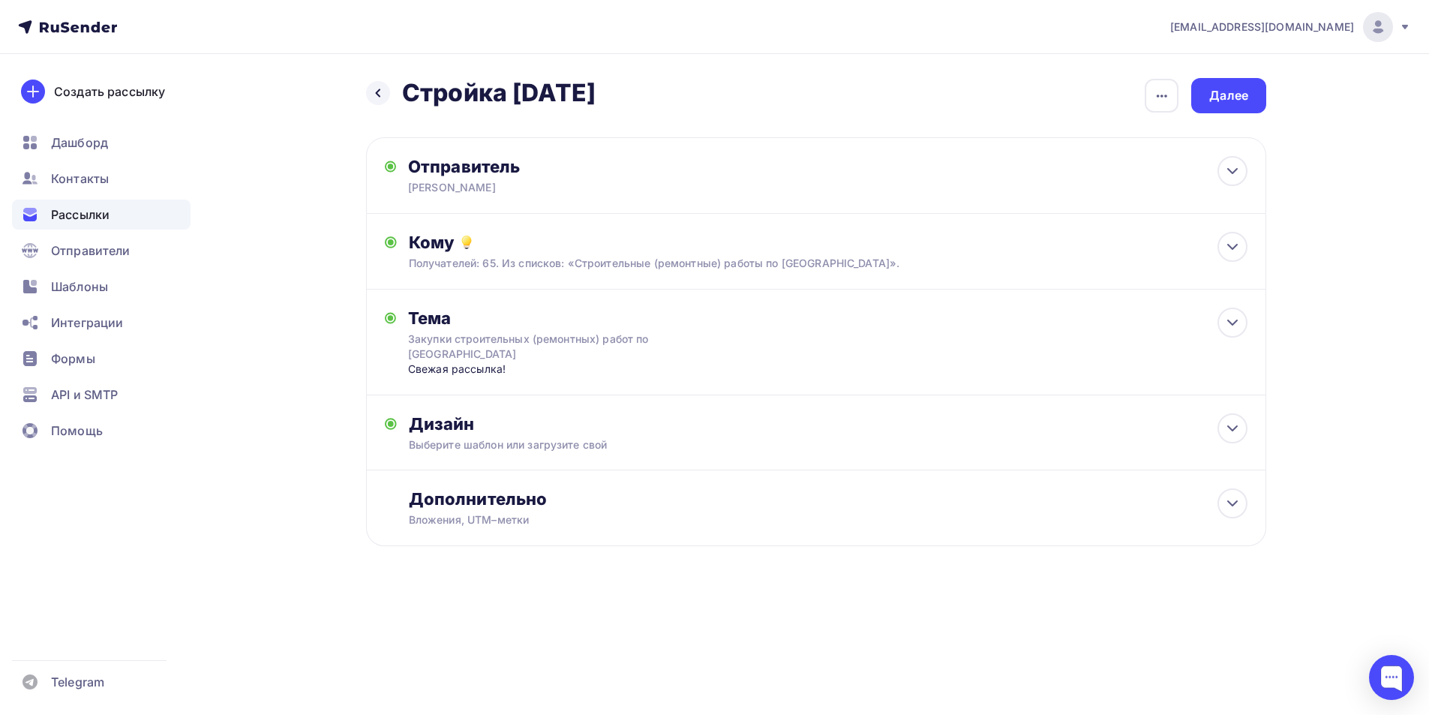
scroll to position [0, 0]
click at [1227, 93] on div "Далее" at bounding box center [1234, 95] width 39 height 17
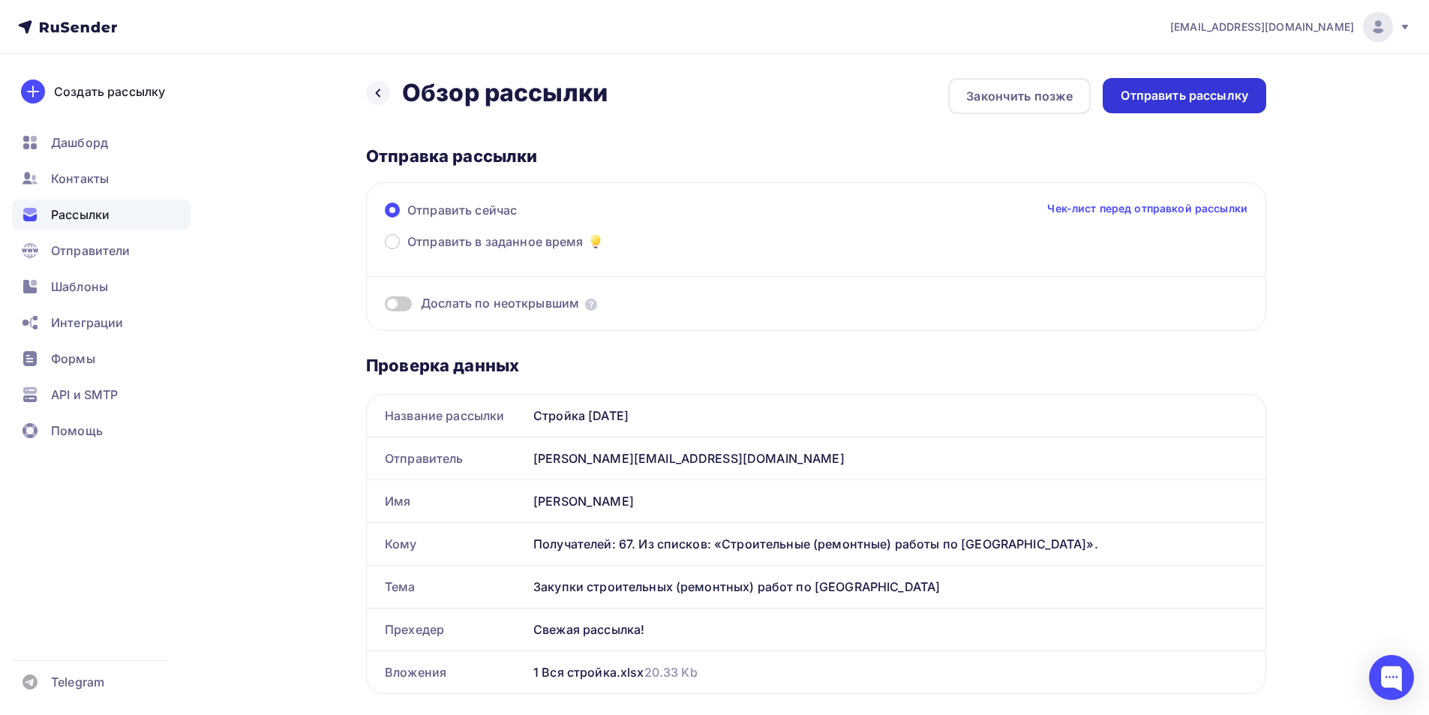
click at [1218, 97] on div "Отправить рассылку" at bounding box center [1183, 95] width 127 height 17
